Goal: Task Accomplishment & Management: Use online tool/utility

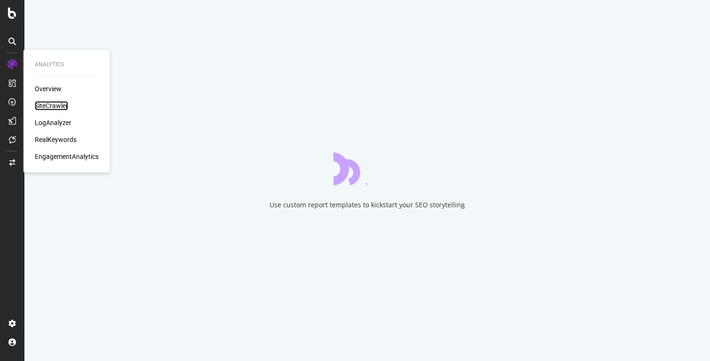
click at [47, 105] on div "SiteCrawler" at bounding box center [51, 105] width 33 height 9
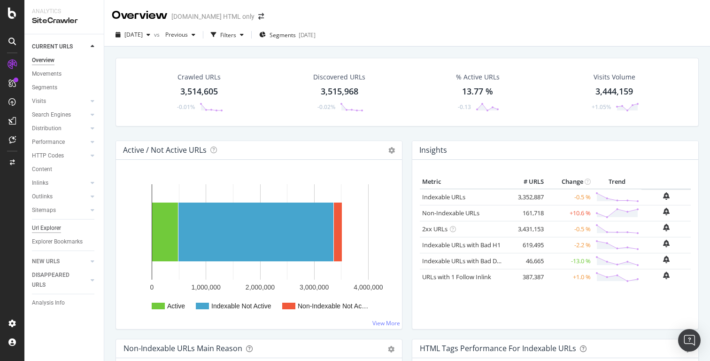
click at [50, 227] on div "Url Explorer" at bounding box center [46, 228] width 29 height 10
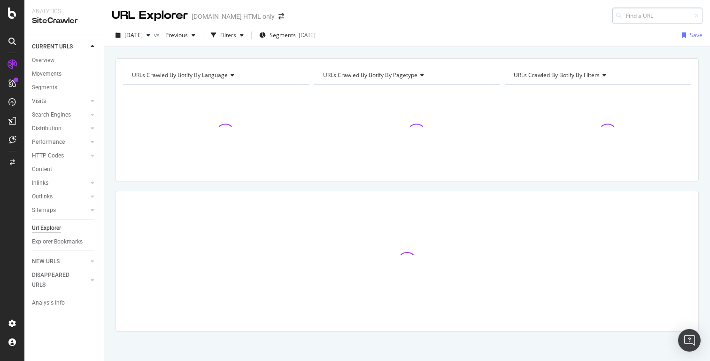
click at [638, 16] on input at bounding box center [657, 16] width 90 height 16
type input "45208227"
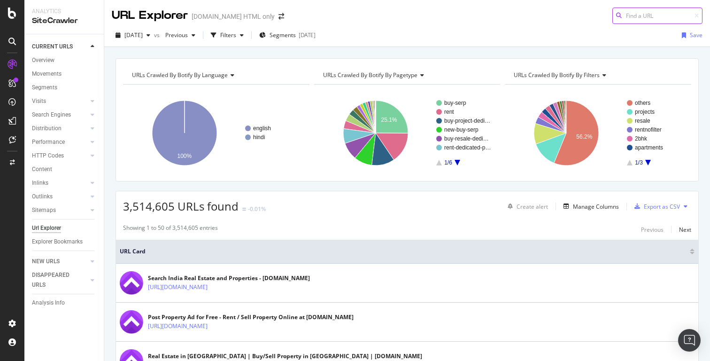
scroll to position [1, 0]
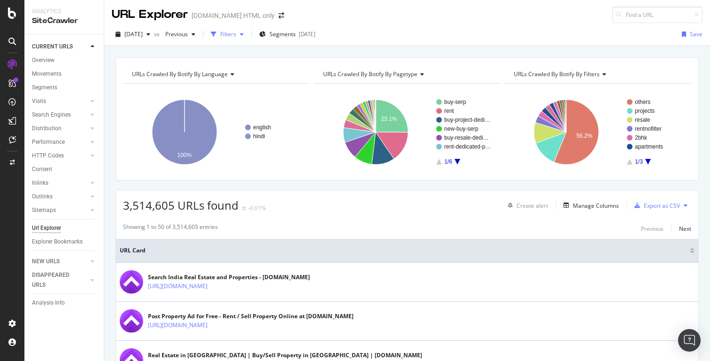
click at [244, 32] on icon "button" at bounding box center [242, 34] width 4 height 6
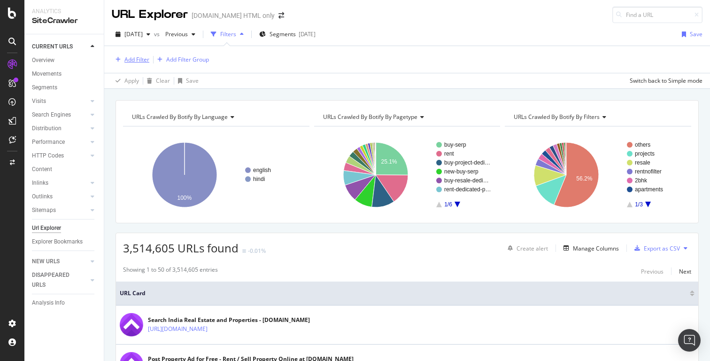
click at [146, 60] on div "Add Filter" at bounding box center [136, 59] width 25 height 8
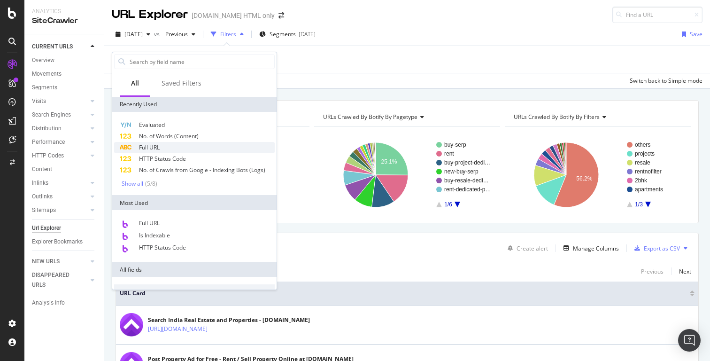
click at [156, 149] on span "Full URL" at bounding box center [149, 147] width 21 height 8
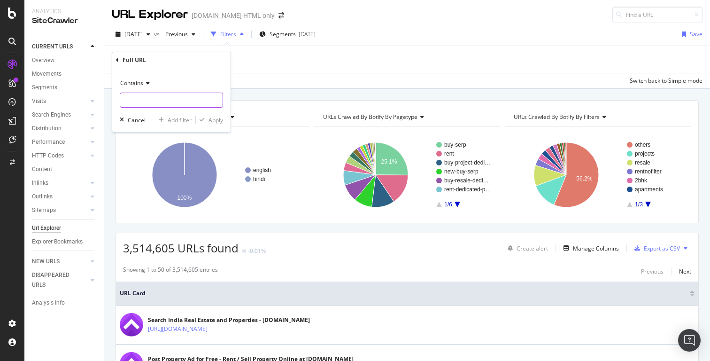
click at [167, 104] on input "text" at bounding box center [171, 100] width 102 height 15
paste input "-aid-"
type input "-aid-"
click at [206, 121] on div "button" at bounding box center [202, 120] width 13 height 6
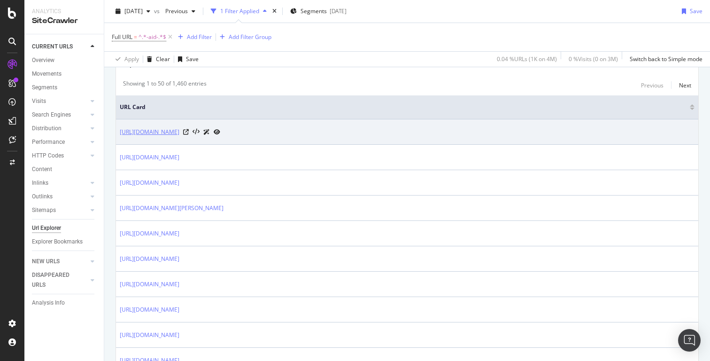
scroll to position [256, 0]
